Goal: Transaction & Acquisition: Obtain resource

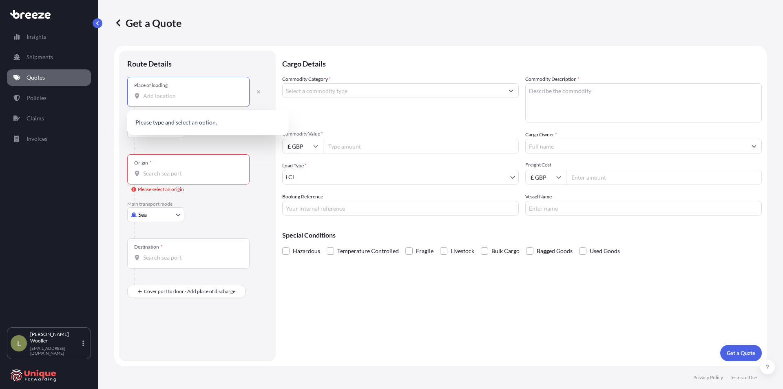
select select "Road"
select select "Sea"
select select "1"
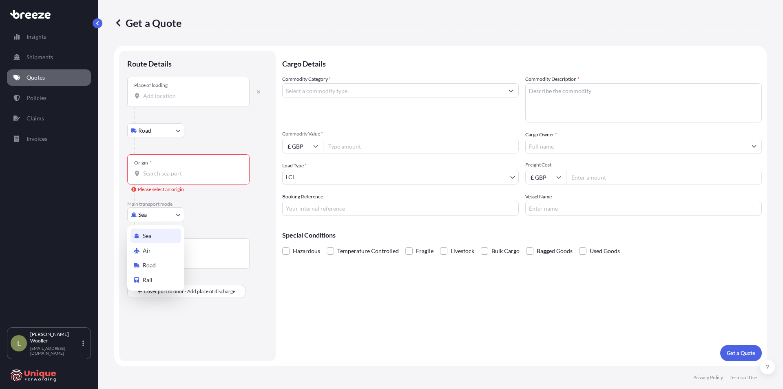
click at [163, 215] on body "0 options available. Insights Shipments Quotes Policies Claims Invoices L [PERS…" at bounding box center [391, 194] width 783 height 389
click at [153, 249] on div "Air" at bounding box center [156, 250] width 51 height 15
select select "Air"
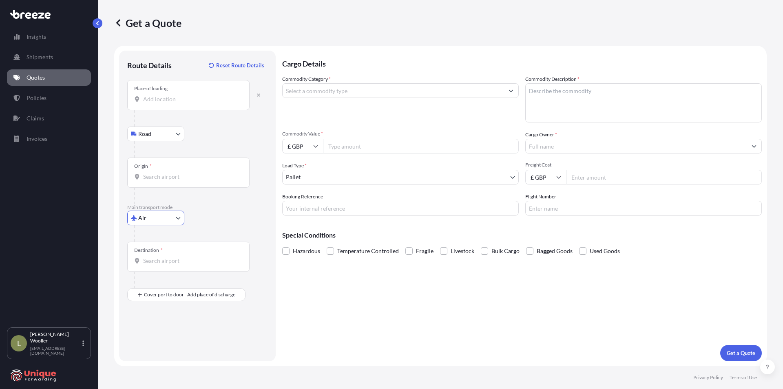
click at [169, 102] on input "Place of loading" at bounding box center [191, 99] width 96 height 8
click at [196, 105] on div "Place of loading" at bounding box center [188, 95] width 122 height 30
click at [196, 103] on input "Place of loading" at bounding box center [191, 99] width 96 height 8
paste input "[GEOGRAPHIC_DATA][PERSON_NAME], [GEOGRAPHIC_DATA], [GEOGRAPHIC_DATA], [GEOGRAPH…"
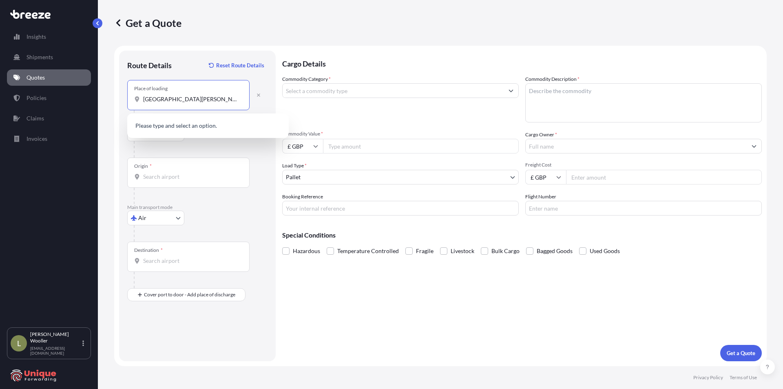
scroll to position [0, 82]
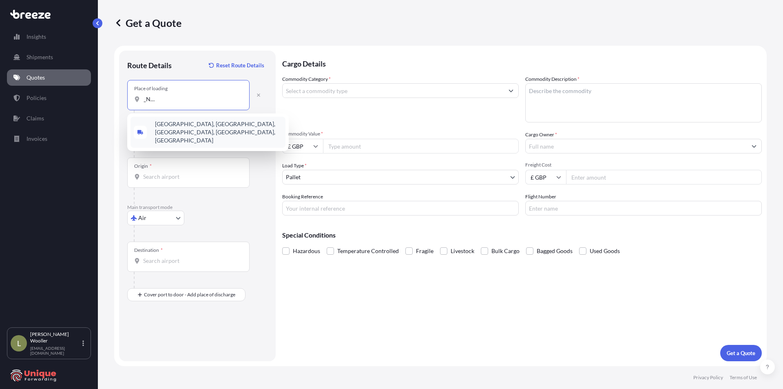
click at [194, 127] on span "[GEOGRAPHIC_DATA], [GEOGRAPHIC_DATA], [GEOGRAPHIC_DATA], [GEOGRAPHIC_DATA], [GE…" at bounding box center [218, 132] width 127 height 24
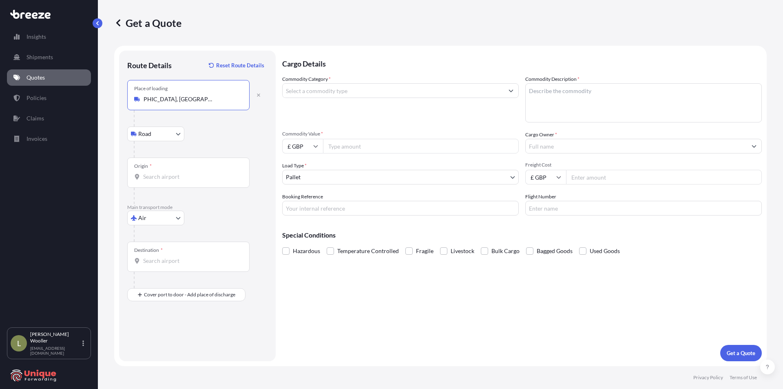
type input "[GEOGRAPHIC_DATA], [GEOGRAPHIC_DATA], [GEOGRAPHIC_DATA], [GEOGRAPHIC_DATA], [GE…"
click at [176, 170] on div "Origin *" at bounding box center [188, 172] width 122 height 30
click at [176, 173] on input "Origin *" at bounding box center [191, 177] width 96 height 8
type input "CNPVG - Shanghai Pudong International Apt, [GEOGRAPHIC_DATA]"
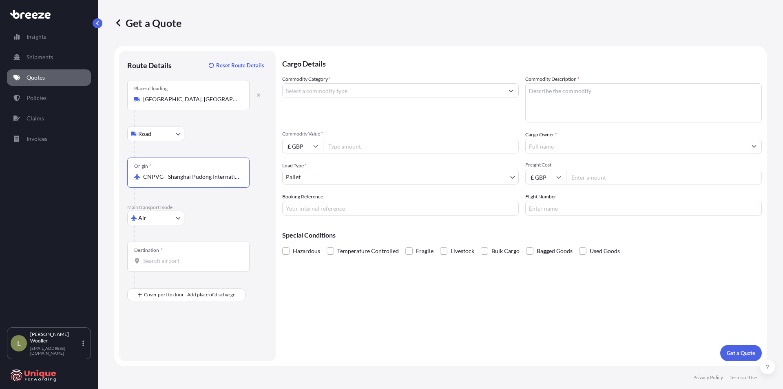
drag, startPoint x: 169, startPoint y: 259, endPoint x: 179, endPoint y: 264, distance: 11.3
click at [170, 260] on input "Destination *" at bounding box center [191, 261] width 96 height 8
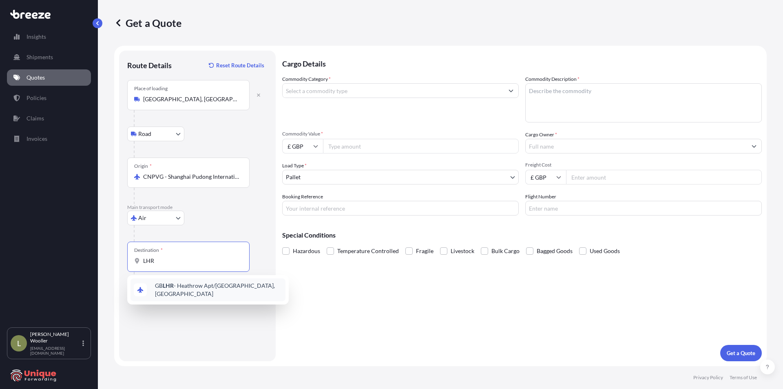
click at [180, 285] on span "GB LHR - Heathrow Apt/[GEOGRAPHIC_DATA], [GEOGRAPHIC_DATA]" at bounding box center [218, 289] width 127 height 16
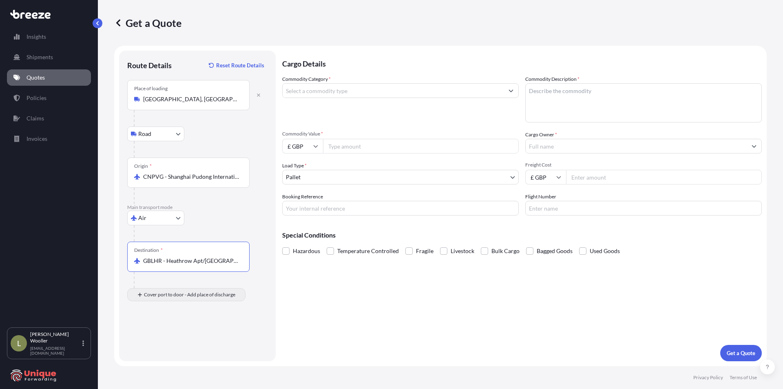
type input "GBLHR - Heathrow Apt/[GEOGRAPHIC_DATA], [GEOGRAPHIC_DATA]"
click at [166, 332] on div "Place of Discharge" at bounding box center [188, 334] width 122 height 30
click at [166, 334] on input "Place of Discharge" at bounding box center [191, 338] width 96 height 8
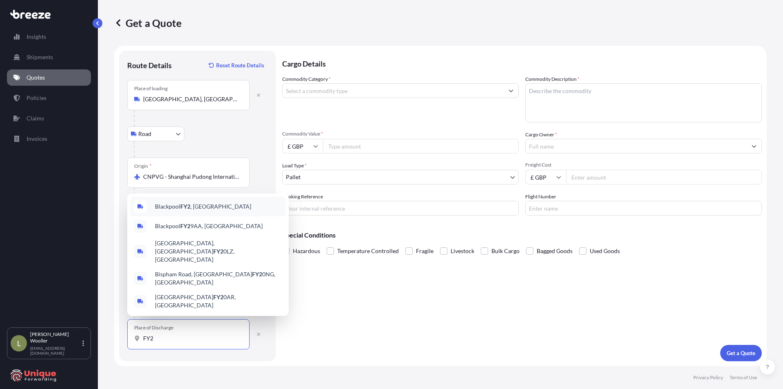
click at [173, 210] on span "Blackpool FY2 , [GEOGRAPHIC_DATA]" at bounding box center [203, 206] width 96 height 8
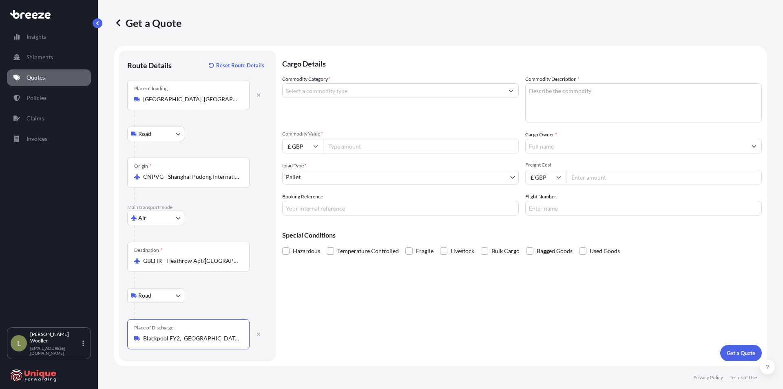
type input "Blackpool FY2, [GEOGRAPHIC_DATA]"
click at [362, 94] on input "Commodity Category *" at bounding box center [393, 90] width 221 height 15
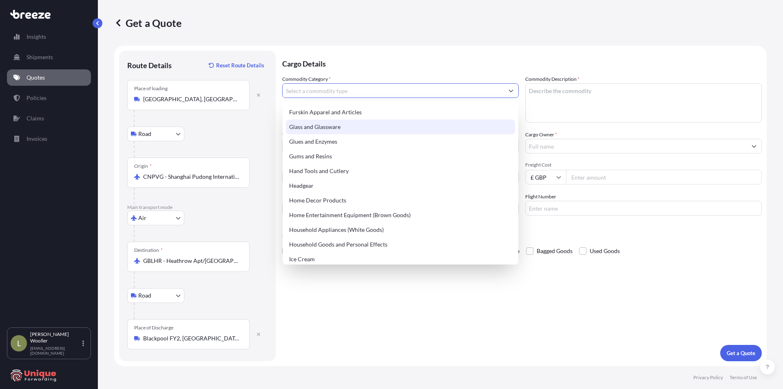
scroll to position [693, 0]
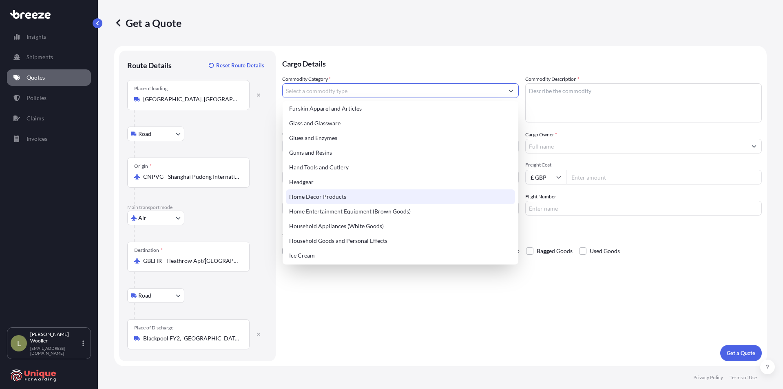
click at [343, 201] on div "Home Decor Products" at bounding box center [400, 196] width 229 height 15
type input "Home Decor Products"
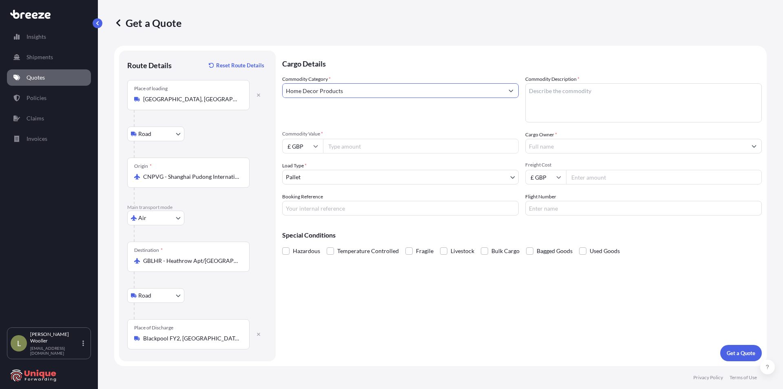
click at [605, 96] on textarea "Commodity Description *" at bounding box center [643, 102] width 237 height 39
type textarea "Fairy Lights"
click at [351, 150] on input "Commodity Value *" at bounding box center [421, 146] width 196 height 15
click at [312, 148] on input "£ GBP" at bounding box center [302, 146] width 41 height 15
click at [299, 203] on div "$ USD" at bounding box center [302, 202] width 34 height 15
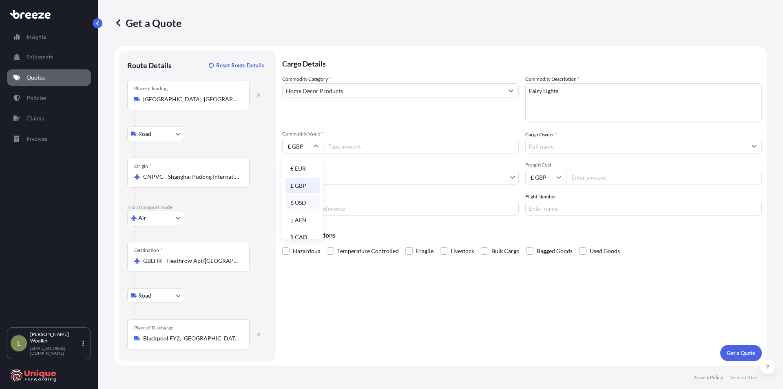
type input "$ USD"
click at [369, 150] on input "Commodity Value *" at bounding box center [421, 146] width 196 height 15
type input "14357.66"
click at [608, 148] on input "Cargo Owner *" at bounding box center [636, 146] width 221 height 15
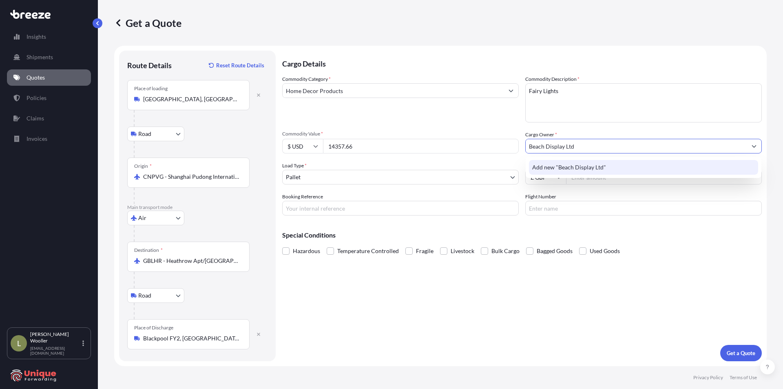
click at [582, 164] on span "Add new "Beach Display Ltd"" at bounding box center [569, 167] width 74 height 8
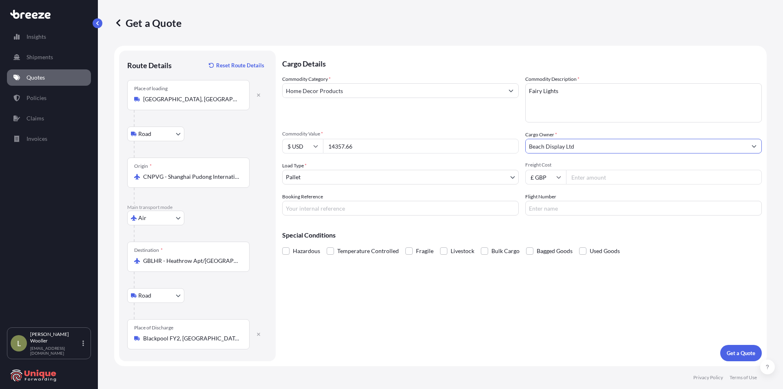
type input "Beach Display Ltd"
click at [590, 180] on input "Freight Cost" at bounding box center [664, 177] width 196 height 15
type input "3080"
click at [568, 107] on textarea "Fairy Lights" at bounding box center [643, 102] width 237 height 39
click at [575, 111] on textarea "Fairy Lights" at bounding box center [643, 102] width 237 height 39
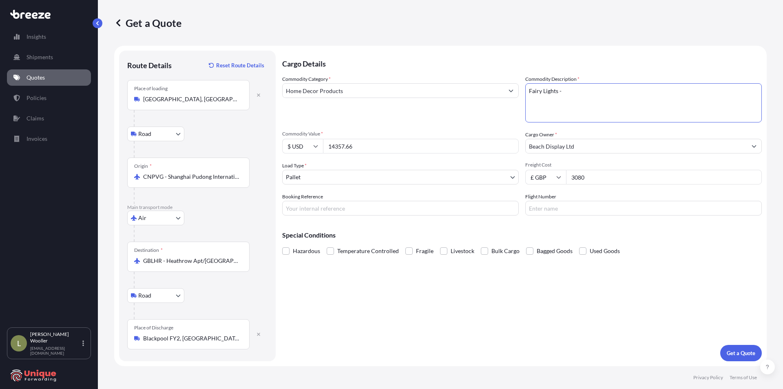
paste textarea "HS code is 9405310000"
type textarea "Fairy Lights - HS code is 9405310000"
click at [573, 207] on input "Flight Number" at bounding box center [643, 208] width 237 height 15
click at [356, 215] on input "Booking Reference" at bounding box center [400, 208] width 237 height 15
click at [356, 211] on input "Booking Reference" at bounding box center [400, 208] width 237 height 15
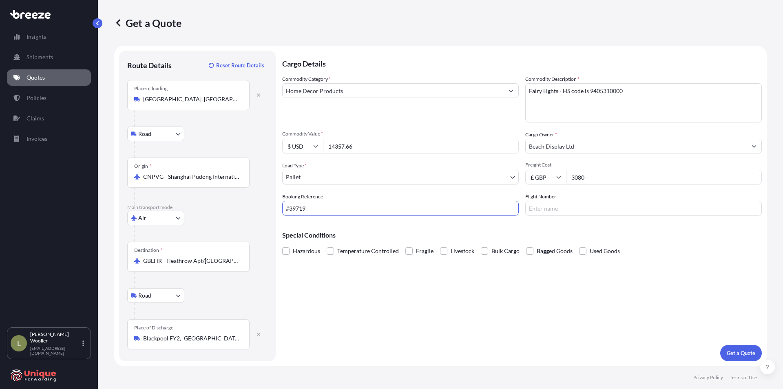
type input "#39719"
drag, startPoint x: 630, startPoint y: 340, endPoint x: 658, endPoint y: 344, distance: 28.8
click at [630, 340] on div "Cargo Details Commodity Category * Home Decor Products Commodity Description * …" at bounding box center [522, 206] width 480 height 310
click at [750, 352] on p "Get a Quote" at bounding box center [741, 353] width 29 height 8
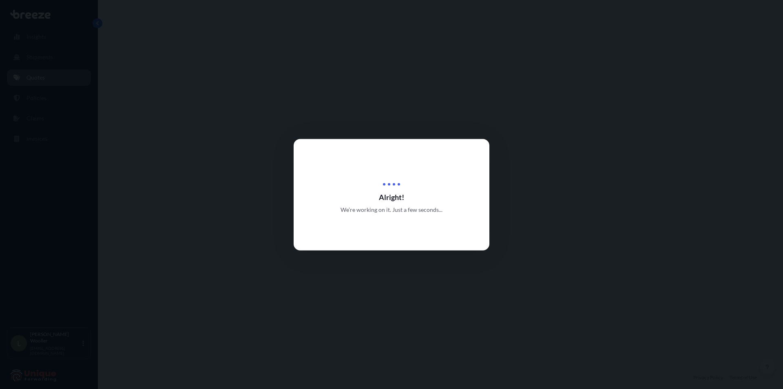
select select "Road"
select select "Air"
select select "Road"
select select "1"
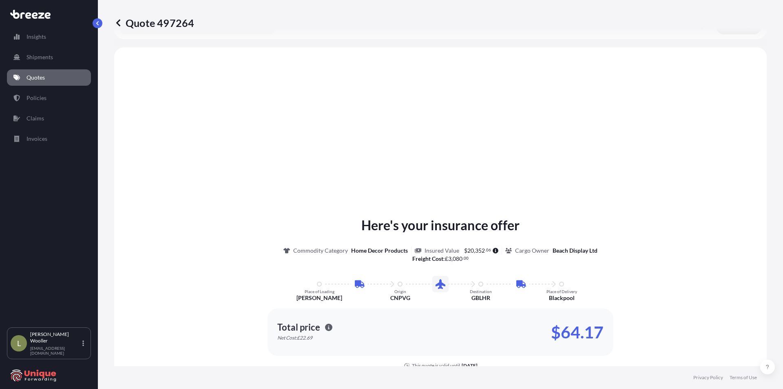
scroll to position [326, 0]
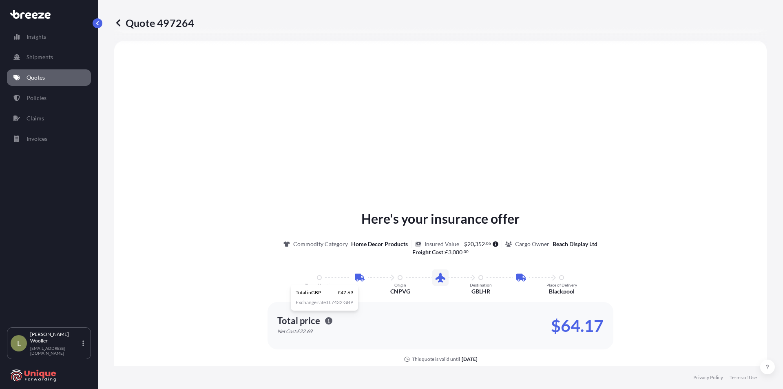
click at [326, 324] on icon "button" at bounding box center [328, 320] width 7 height 7
